Goal: Task Accomplishment & Management: Complete application form

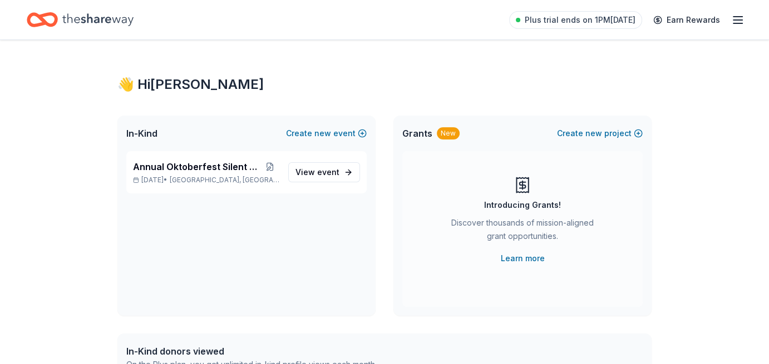
click at [323, 195] on div "Annual Oktoberfest Silent Auction [DATE] • [GEOGRAPHIC_DATA], [GEOGRAPHIC_DATA]…" at bounding box center [246, 233] width 258 height 165
click at [323, 170] on span "event" at bounding box center [328, 171] width 22 height 9
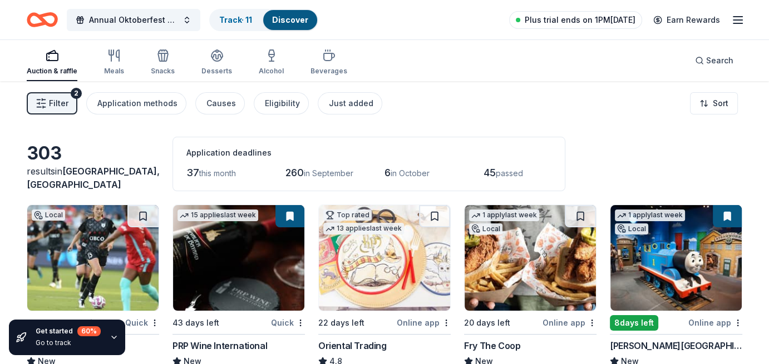
click at [573, 24] on span "Plus trial ends on 1PM[DATE]" at bounding box center [580, 19] width 111 height 13
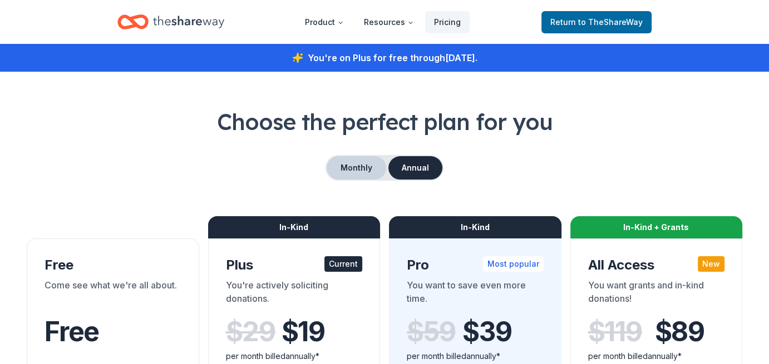
click at [359, 168] on button "Monthly" at bounding box center [357, 167] width 60 height 23
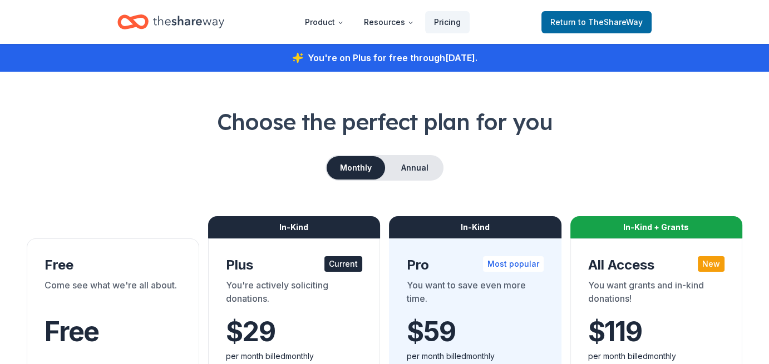
click at [179, 18] on icon "Home" at bounding box center [188, 22] width 71 height 12
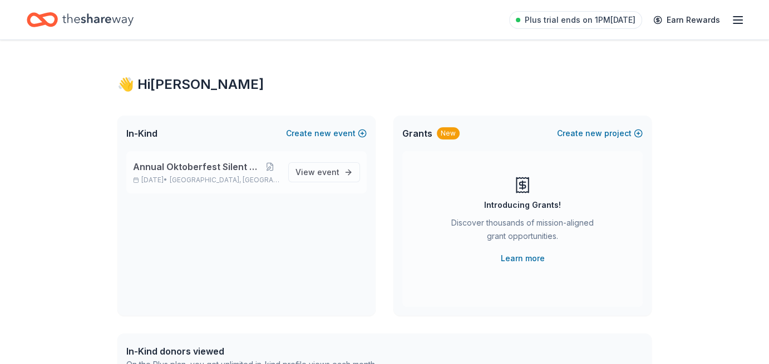
click at [182, 171] on span "Annual Oktoberfest Silent Auction" at bounding box center [196, 166] width 127 height 13
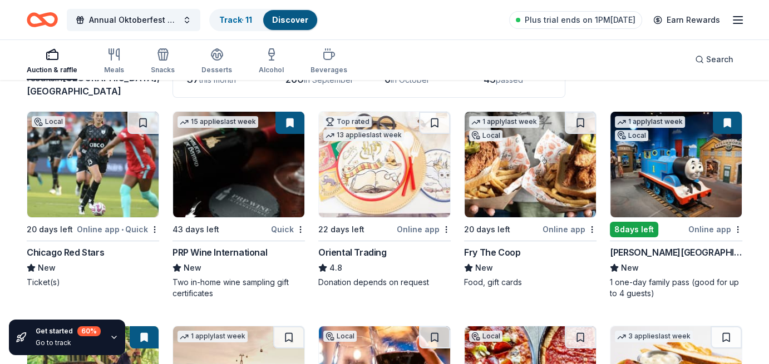
scroll to position [96, 0]
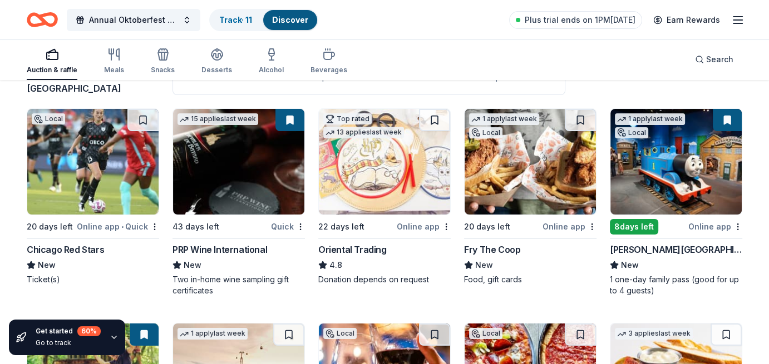
click at [46, 256] on div "Chicago Red Stars New Ticket(s)" at bounding box center [93, 264] width 132 height 42
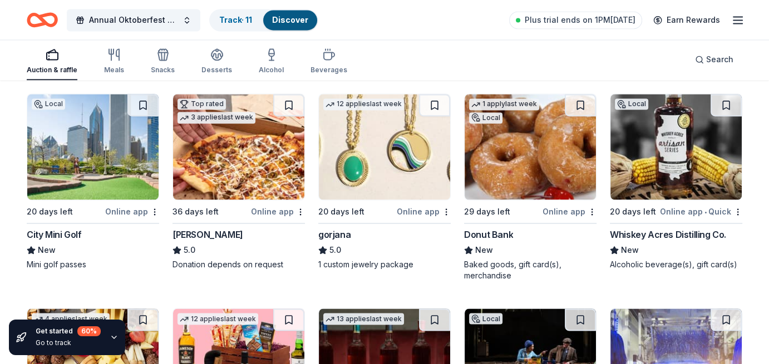
scroll to position [1823, 0]
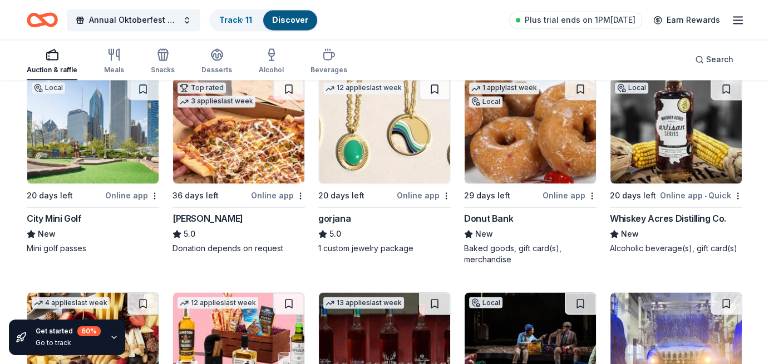
click at [664, 217] on div "Whiskey Acres Distilling Co." at bounding box center [668, 218] width 116 height 13
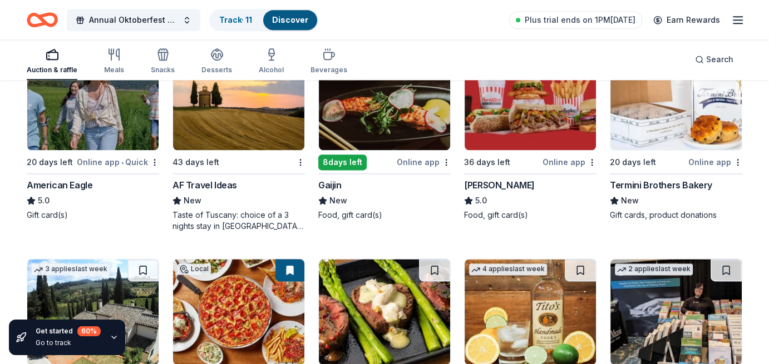
scroll to position [1374, 0]
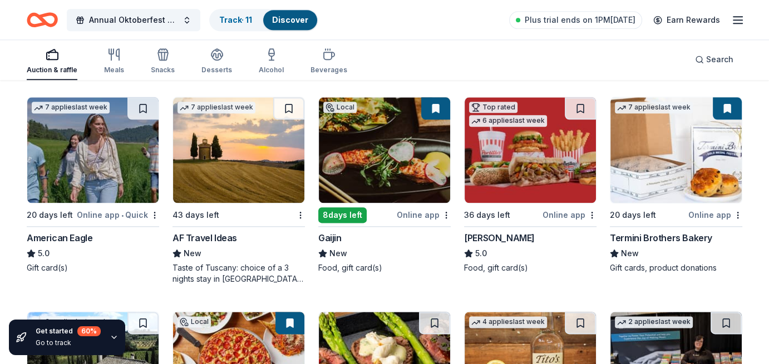
click at [556, 211] on div "Online app" at bounding box center [569, 215] width 54 height 14
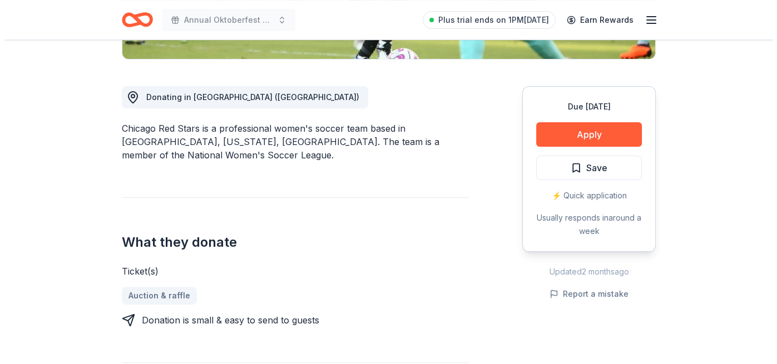
scroll to position [310, 0]
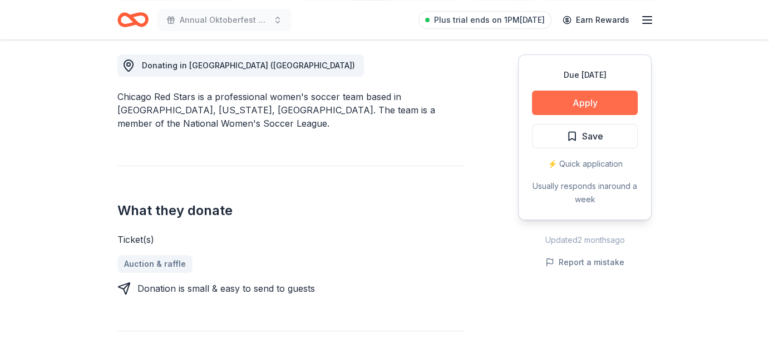
click at [574, 103] on button "Apply" at bounding box center [585, 103] width 106 height 24
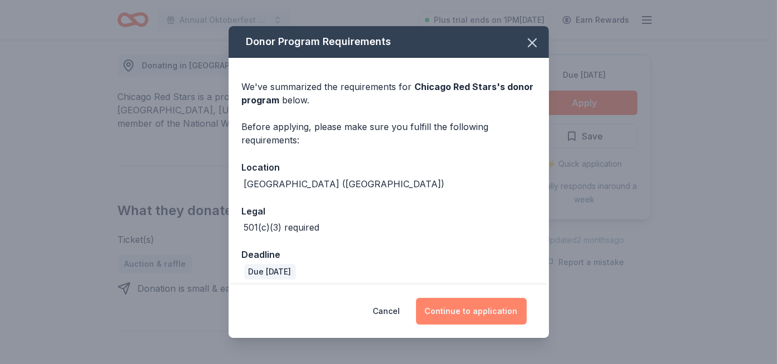
click at [467, 311] on button "Continue to application" at bounding box center [471, 311] width 111 height 27
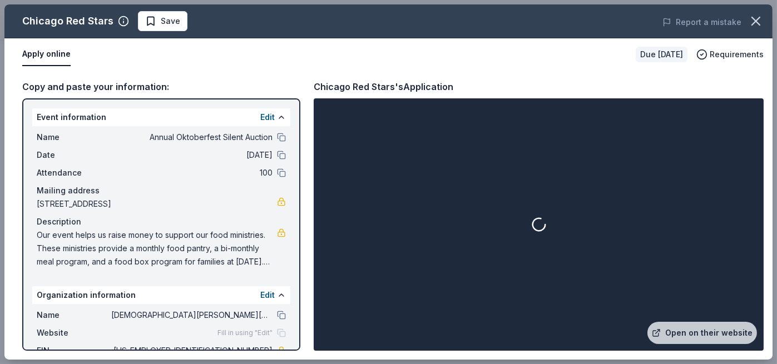
drag, startPoint x: 776, startPoint y: 78, endPoint x: 776, endPoint y: 96, distance: 18.4
click at [768, 96] on div "Chicago Red Stars Save Report a mistake Apply online Due in 20 days Requirement…" at bounding box center [388, 182] width 777 height 364
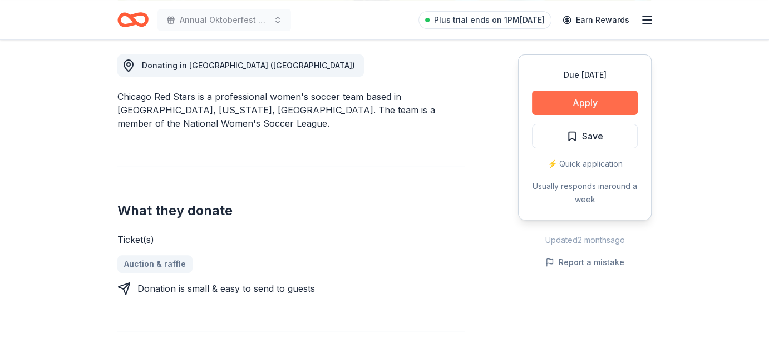
click at [576, 101] on button "Apply" at bounding box center [585, 103] width 106 height 24
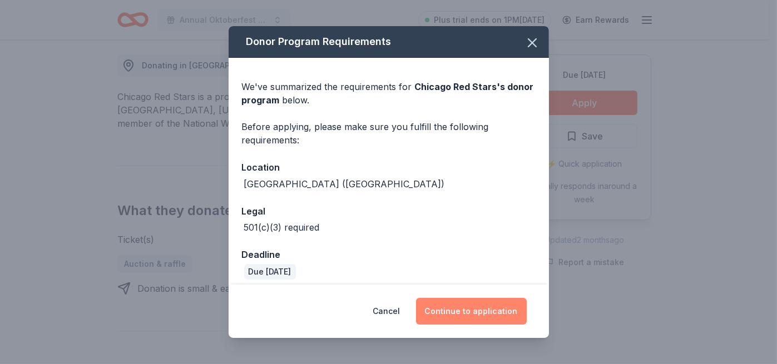
click at [474, 305] on button "Continue to application" at bounding box center [471, 311] width 111 height 27
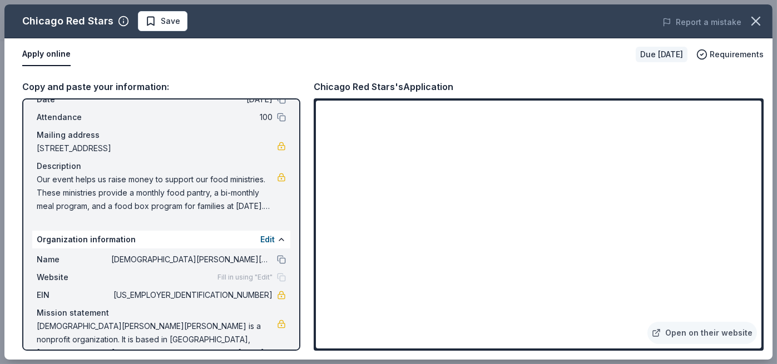
scroll to position [0, 0]
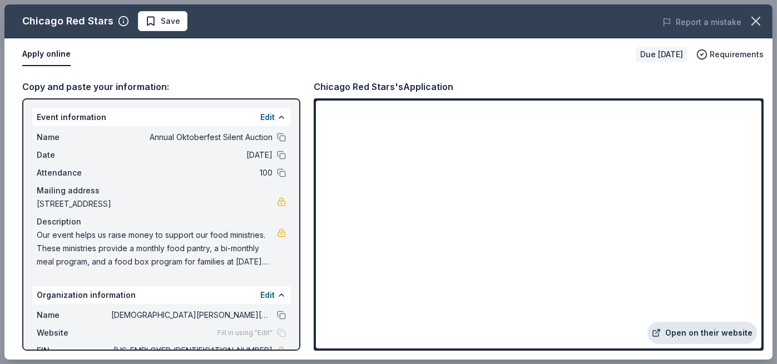
click at [690, 329] on link "Open on their website" at bounding box center [702, 333] width 110 height 22
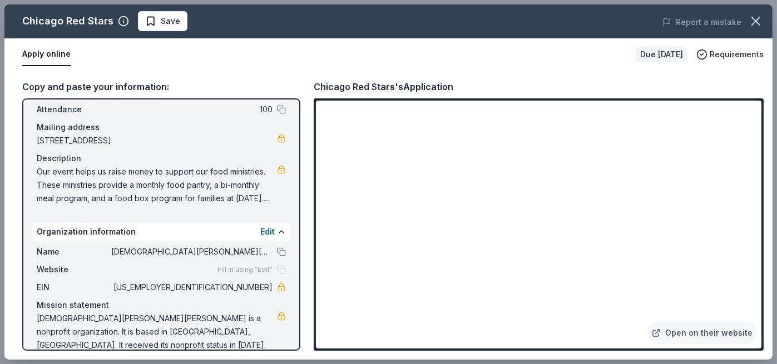
scroll to position [63, 0]
click at [222, 285] on span "36-6075791" at bounding box center [191, 287] width 161 height 13
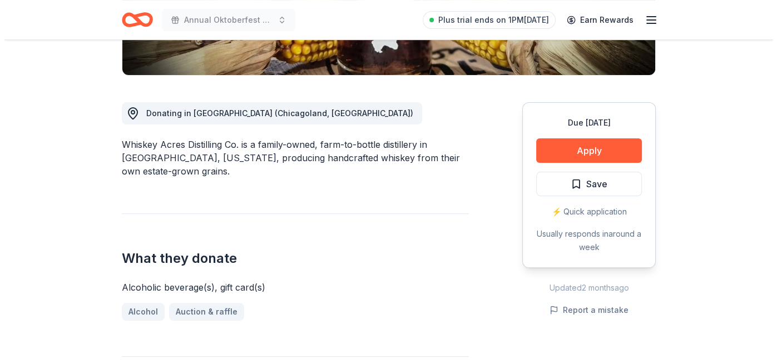
scroll to position [264, 0]
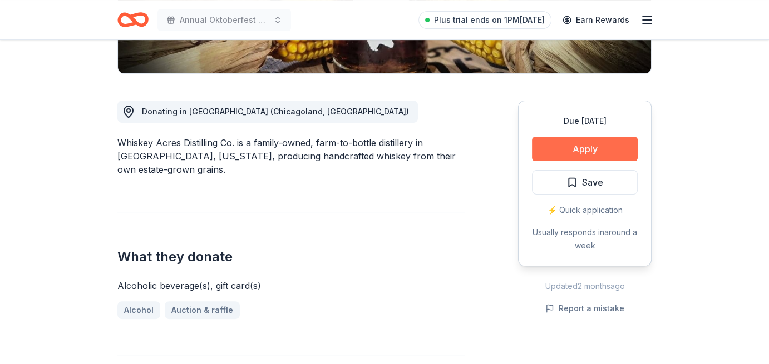
click at [580, 144] on button "Apply" at bounding box center [585, 149] width 106 height 24
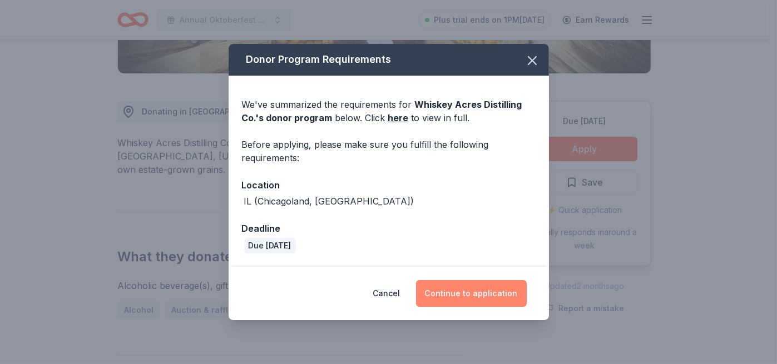
click at [460, 295] on button "Continue to application" at bounding box center [471, 293] width 111 height 27
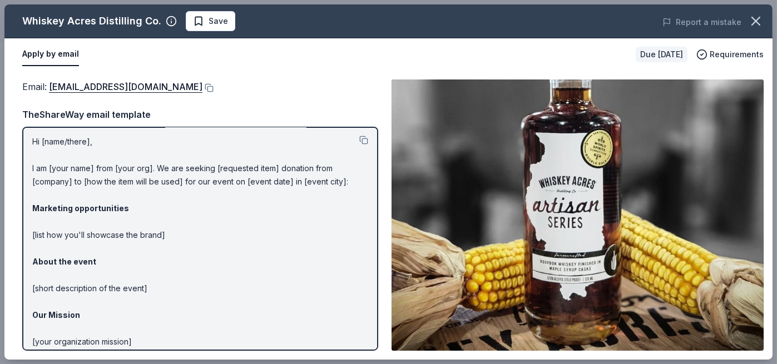
scroll to position [0, 0]
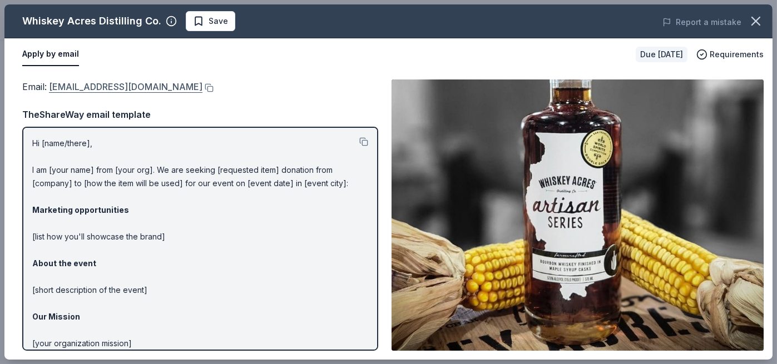
click at [90, 86] on link "sue@whiskeyacres.com" at bounding box center [126, 87] width 154 height 14
click at [210, 97] on div "Email : sue@whiskeyacres.com TheShareWay email template Hi [name/there], I am […" at bounding box center [200, 215] width 356 height 271
click at [202, 86] on button at bounding box center [207, 87] width 11 height 9
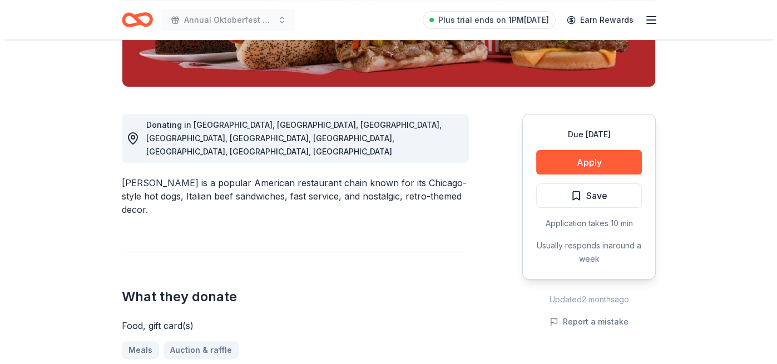
scroll to position [255, 0]
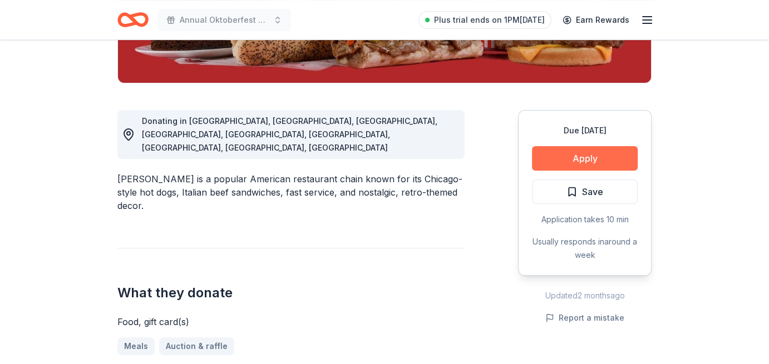
click at [584, 159] on button "Apply" at bounding box center [585, 158] width 106 height 24
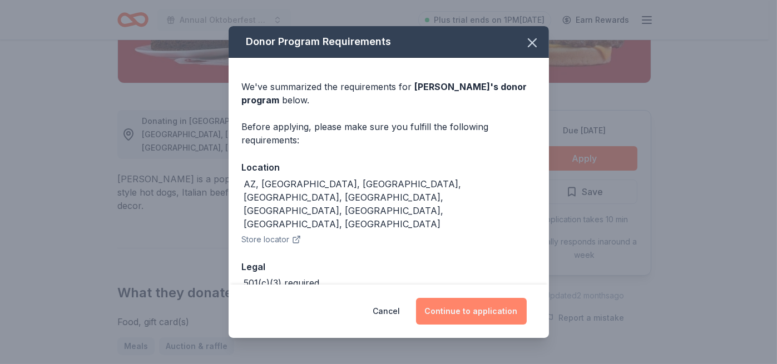
click at [465, 311] on button "Continue to application" at bounding box center [471, 311] width 111 height 27
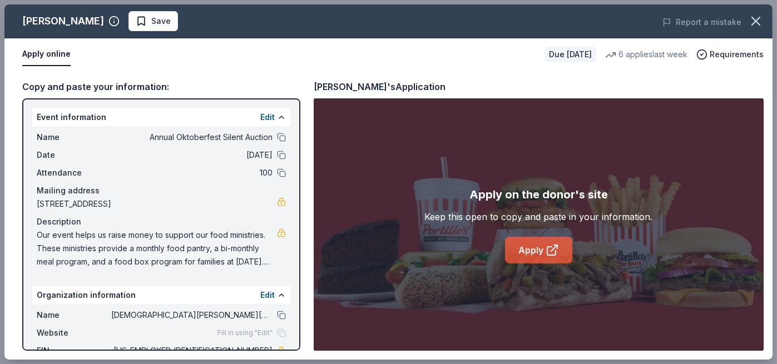
click at [531, 253] on link "Apply" at bounding box center [538, 250] width 67 height 27
